Goal: Navigation & Orientation: Find specific page/section

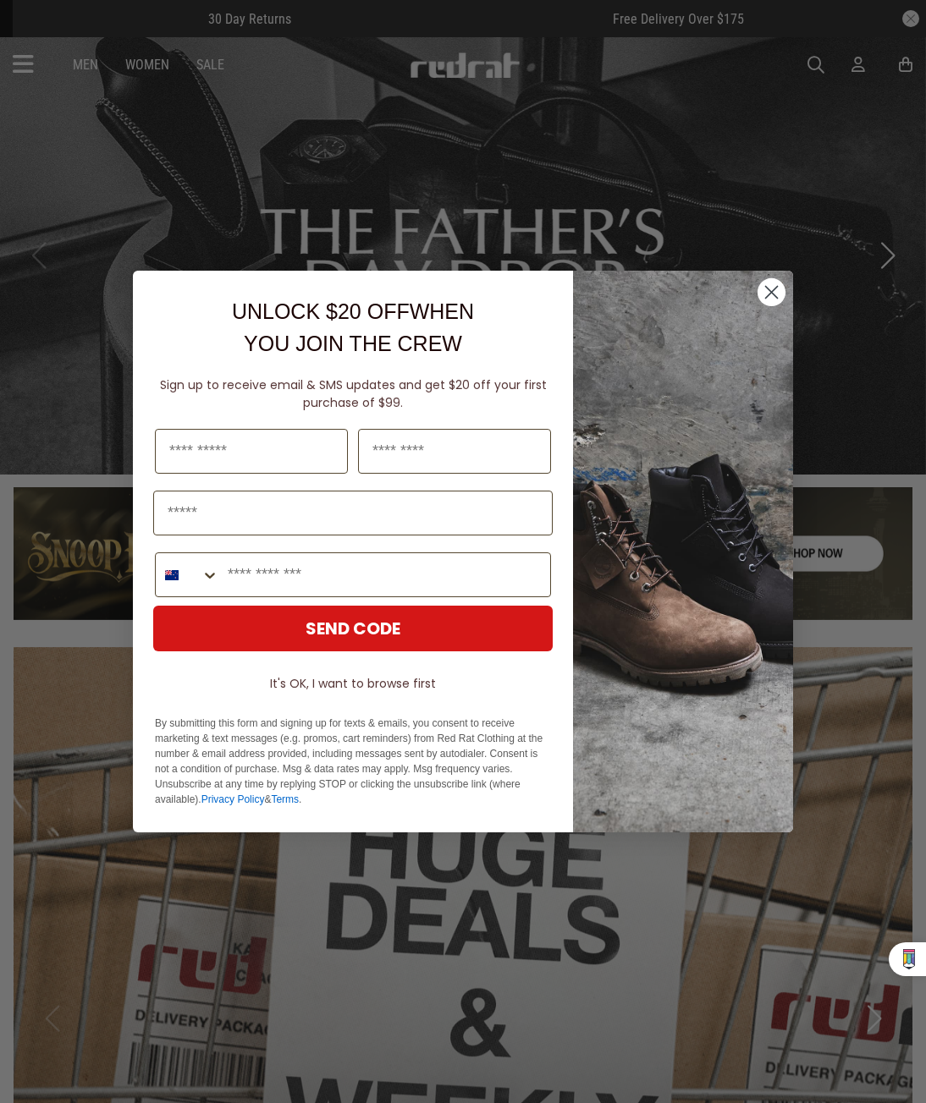
drag, startPoint x: 762, startPoint y: 298, endPoint x: 582, endPoint y: 459, distance: 240.9
click at [762, 298] on circle "Close dialog" at bounding box center [771, 292] width 28 height 28
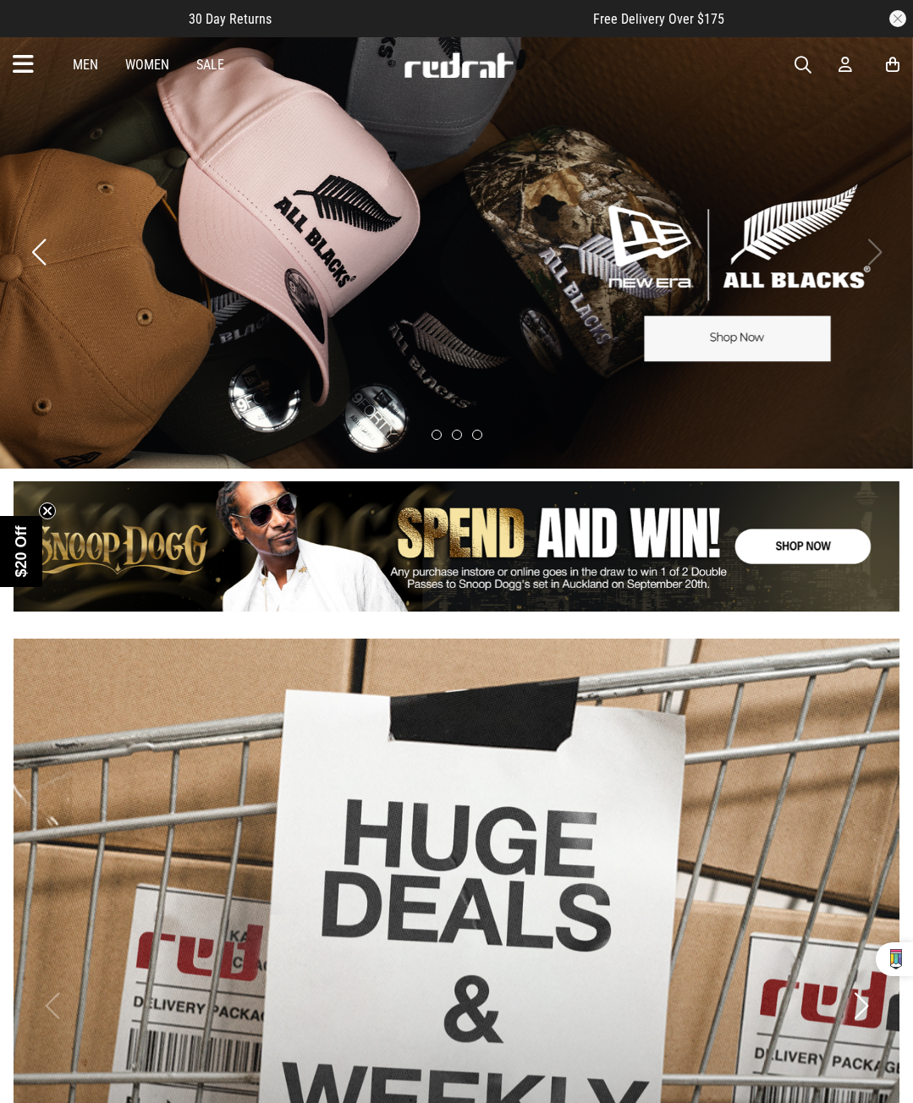
click at [38, 251] on button "Previous slide" at bounding box center [38, 252] width 23 height 37
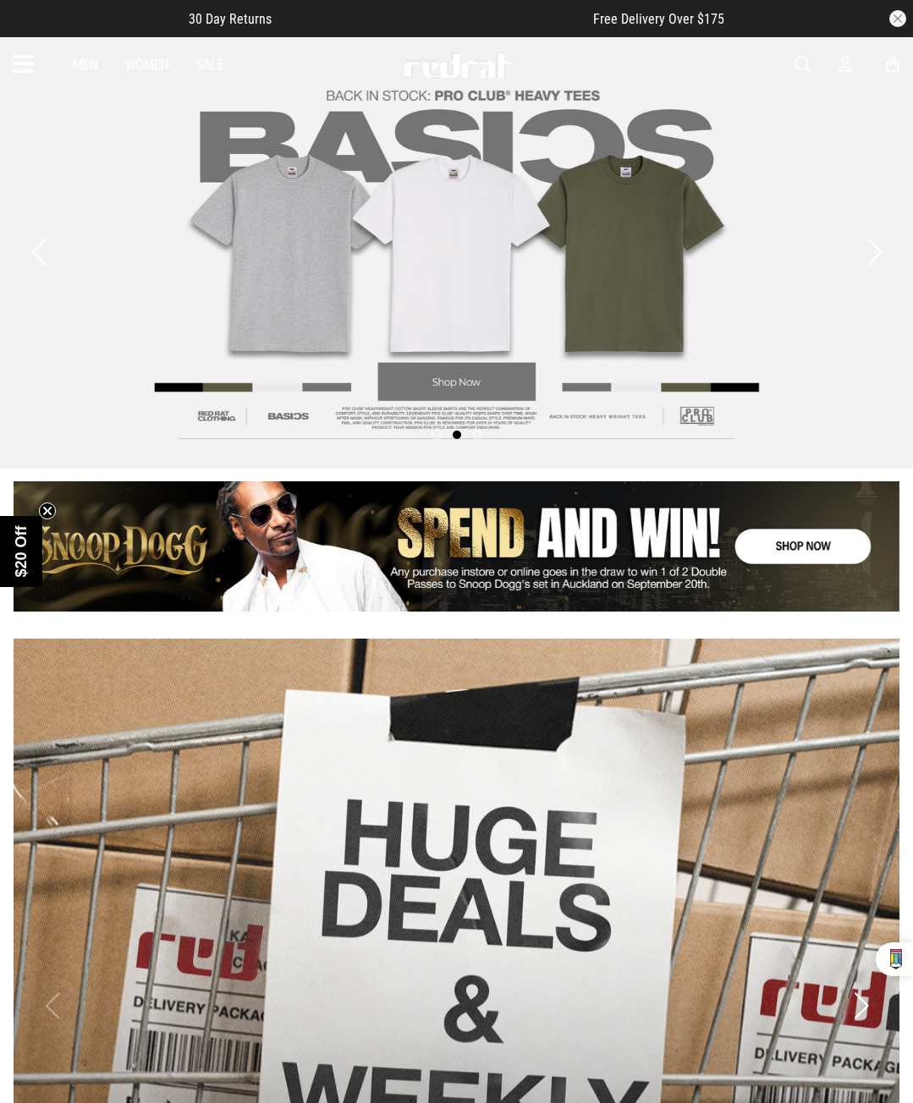
click at [37, 245] on button "Previous slide" at bounding box center [38, 252] width 23 height 37
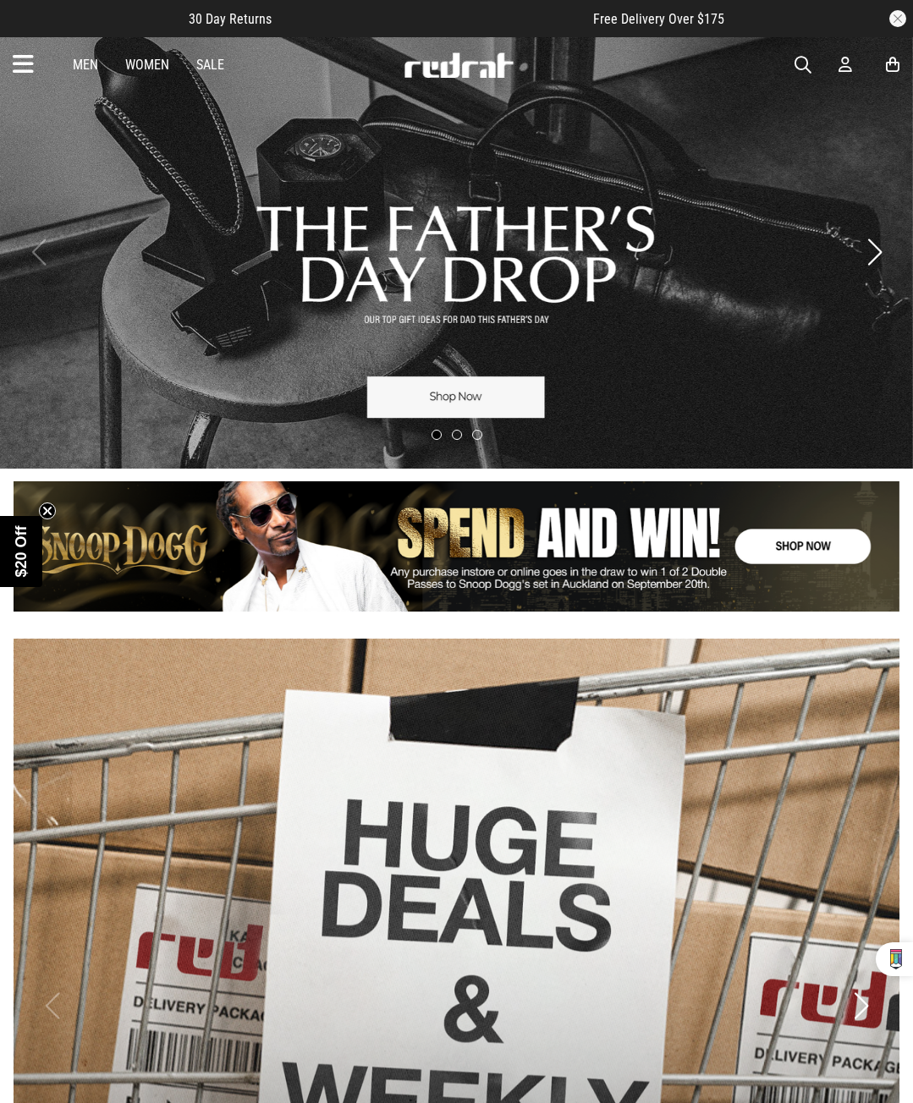
click at [561, 564] on link "1 / 1" at bounding box center [457, 546] width 886 height 130
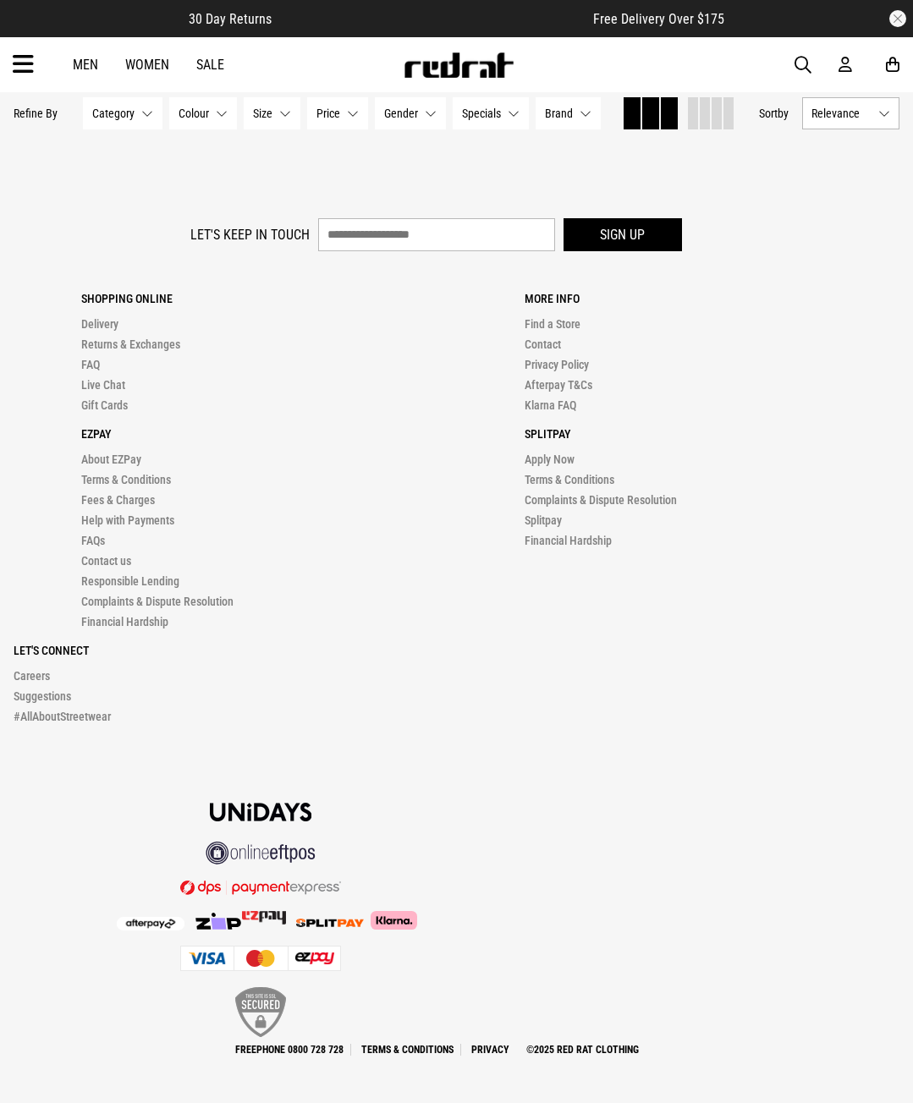
drag, startPoint x: 474, startPoint y: 139, endPoint x: 370, endPoint y: 668, distance: 539.8
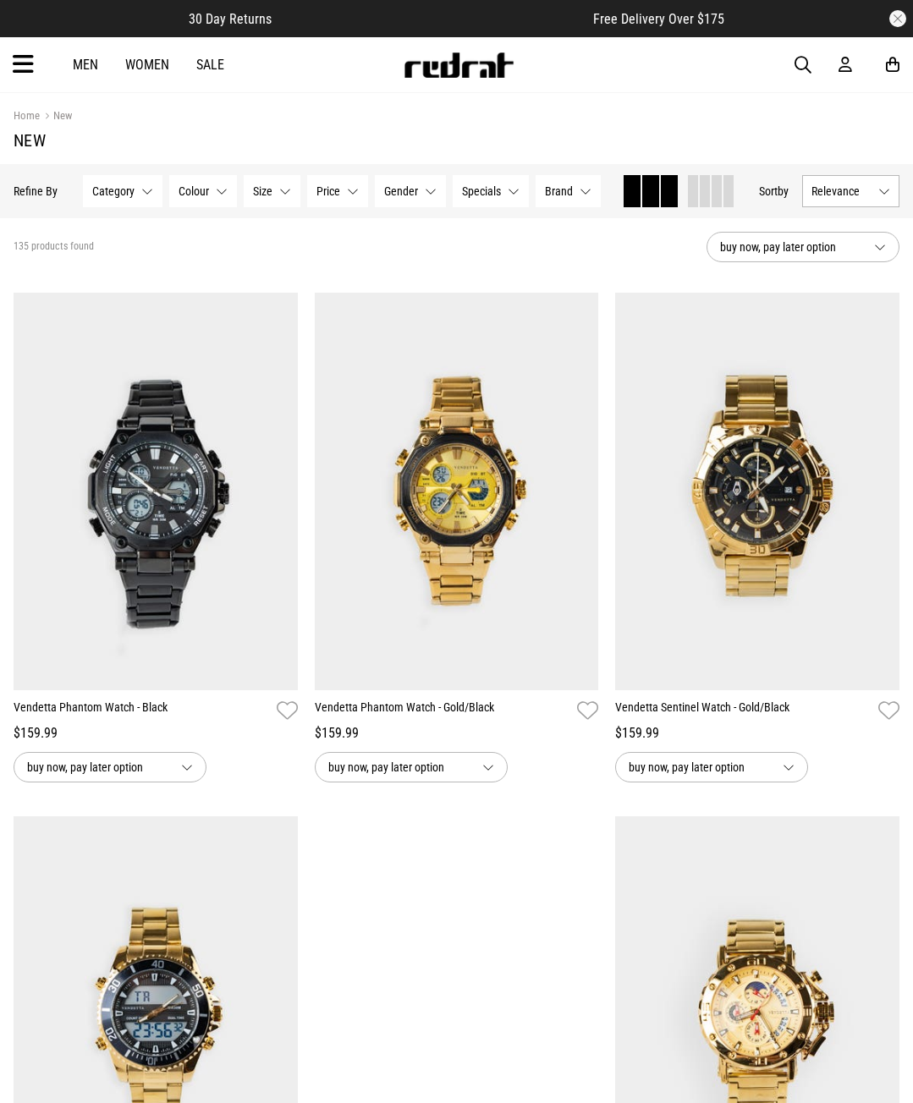
drag, startPoint x: 287, startPoint y: 144, endPoint x: 286, endPoint y: 106, distance: 38.1
